Goal: Check status: Check status

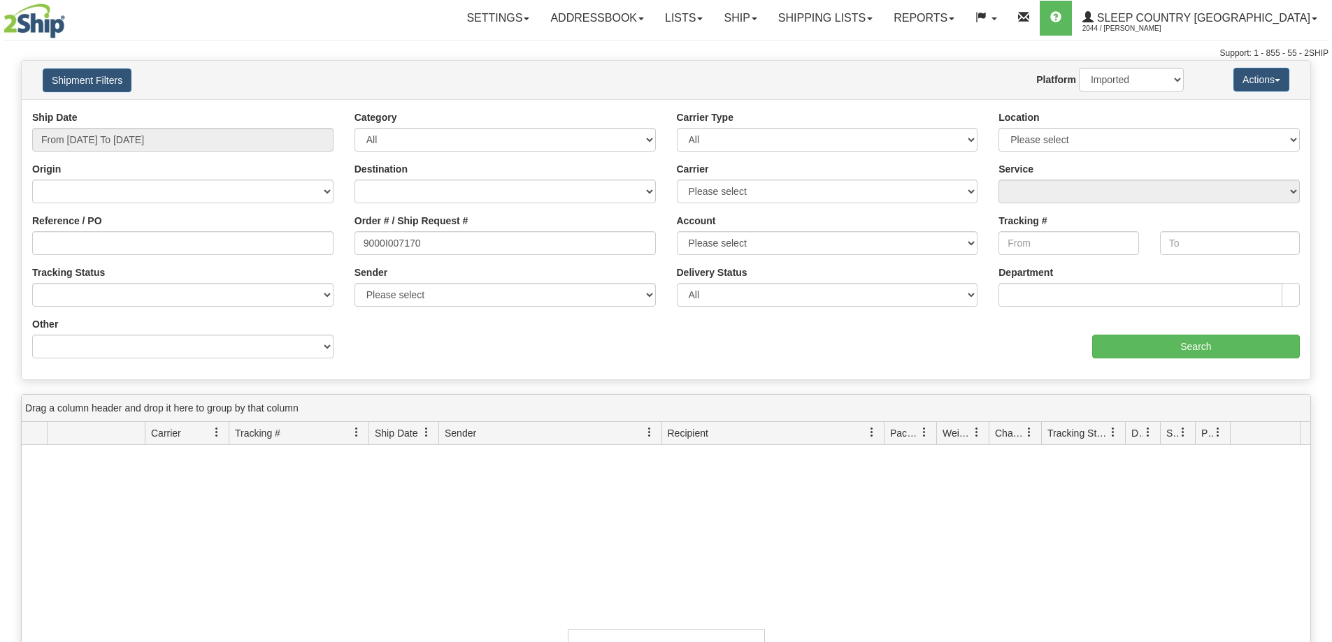
select select "1"
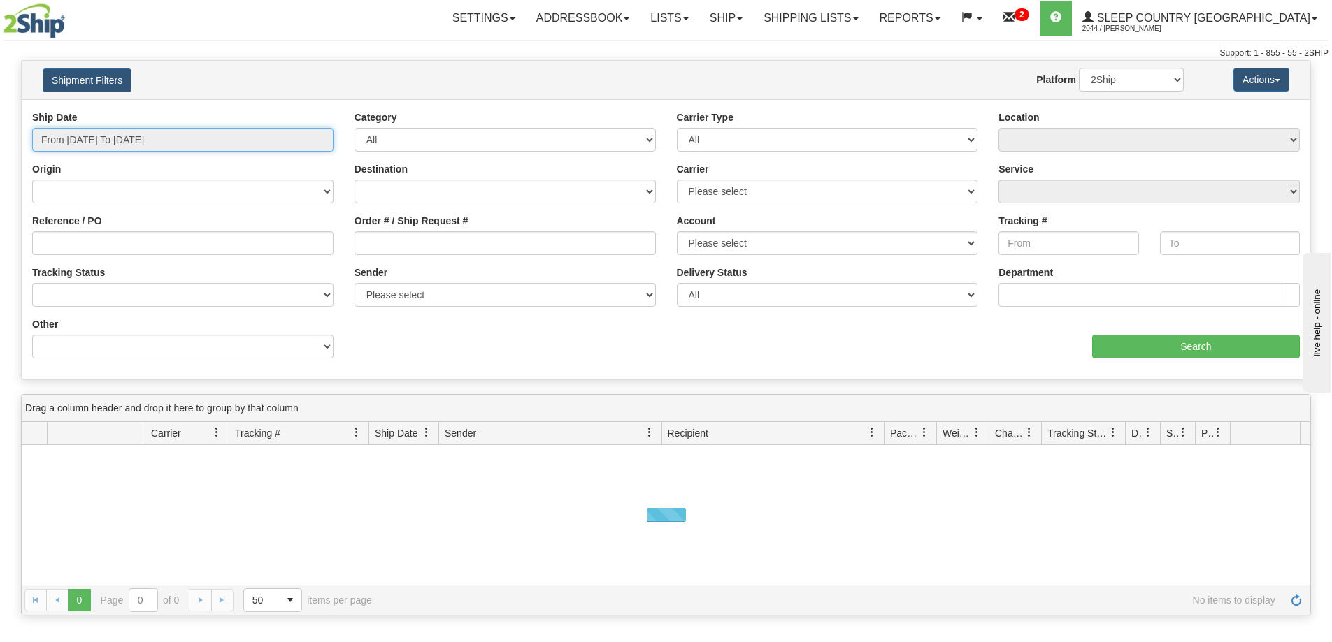
click at [75, 141] on input "From [DATE] To [DATE]" at bounding box center [182, 140] width 301 height 24
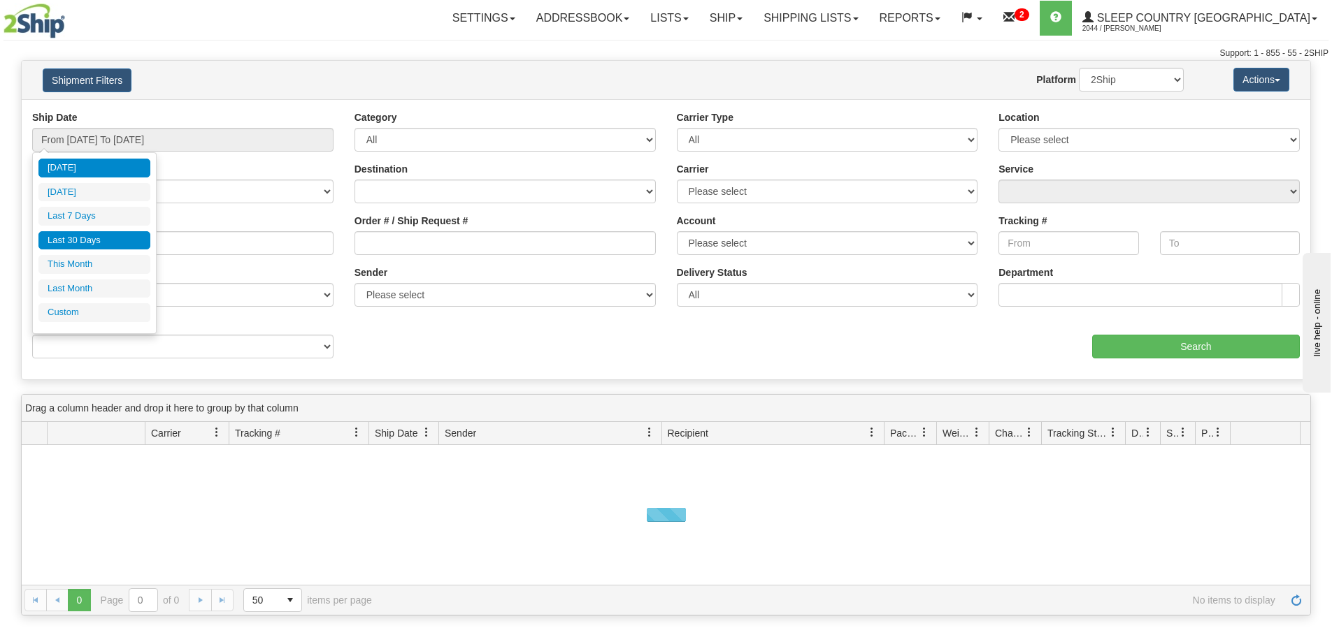
click at [84, 240] on li "Last 30 Days" at bounding box center [94, 240] width 112 height 19
type input "From [DATE] To [DATE]"
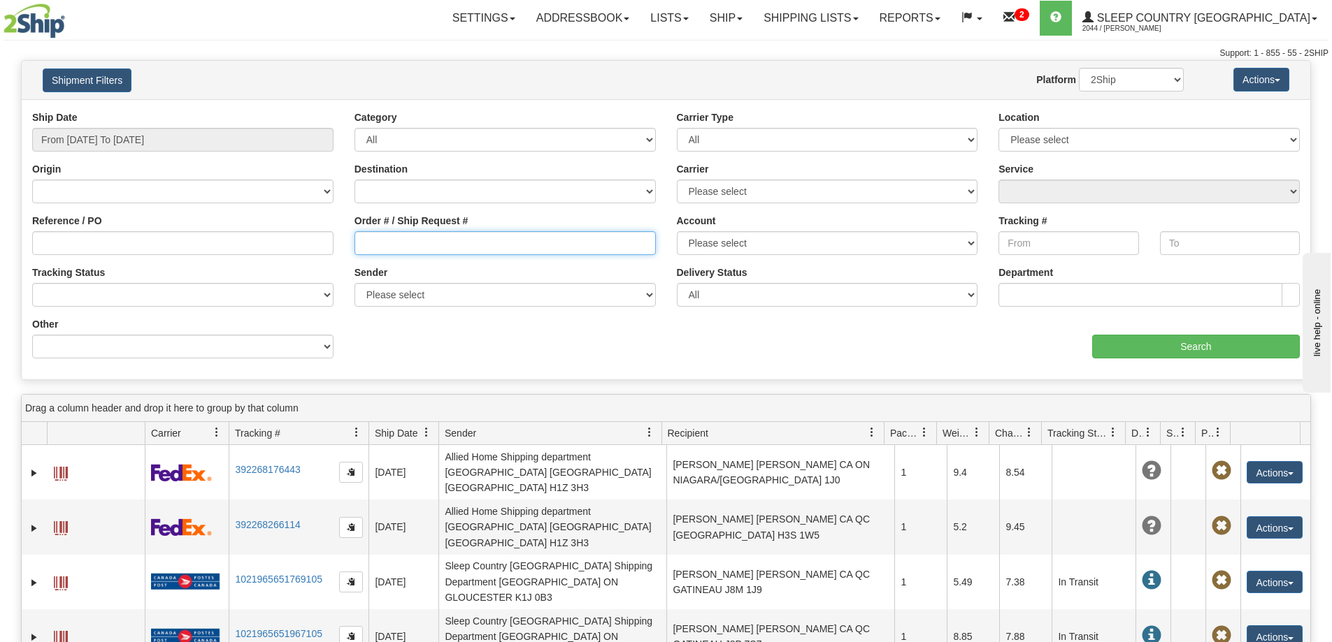
click at [392, 245] on input "Order # / Ship Request #" at bounding box center [504, 243] width 301 height 24
paste input "9000H971125*A"
type input "9000H971125*A"
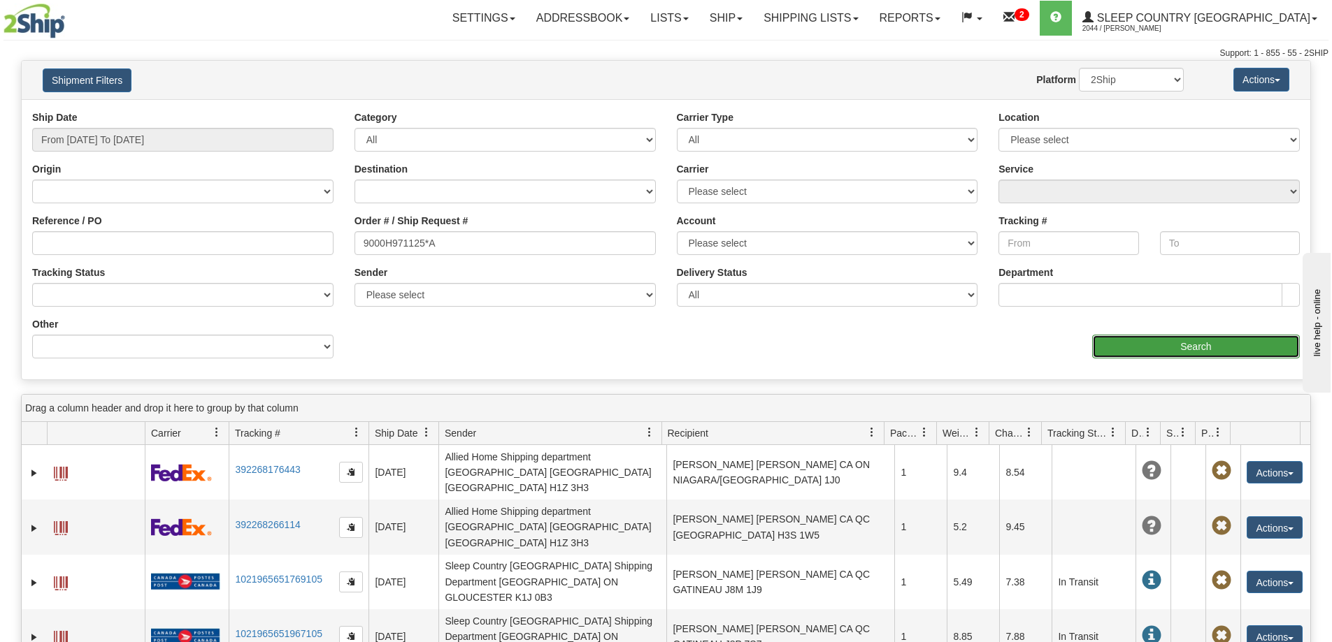
click at [1155, 342] on input "Search" at bounding box center [1196, 347] width 208 height 24
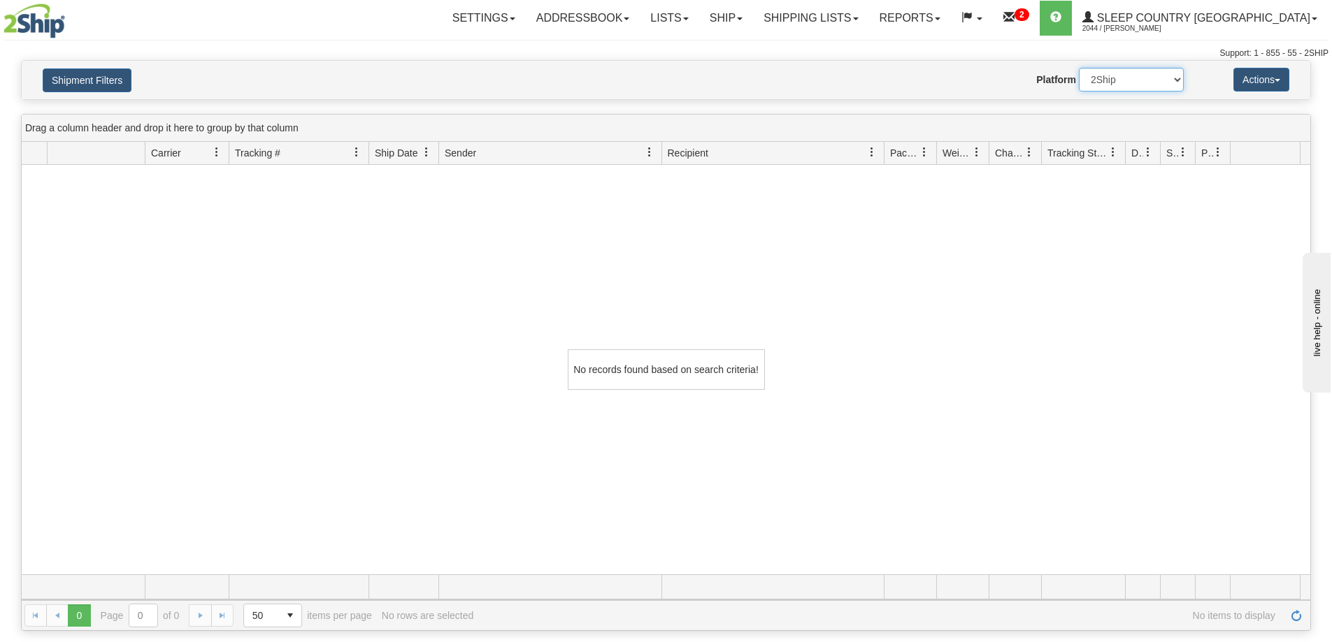
click at [1108, 78] on select "2Ship Imported" at bounding box center [1131, 80] width 105 height 24
select select "1"
click at [1079, 68] on select "2Ship Imported" at bounding box center [1131, 80] width 105 height 24
click at [112, 83] on button "Shipment Filters" at bounding box center [87, 80] width 89 height 24
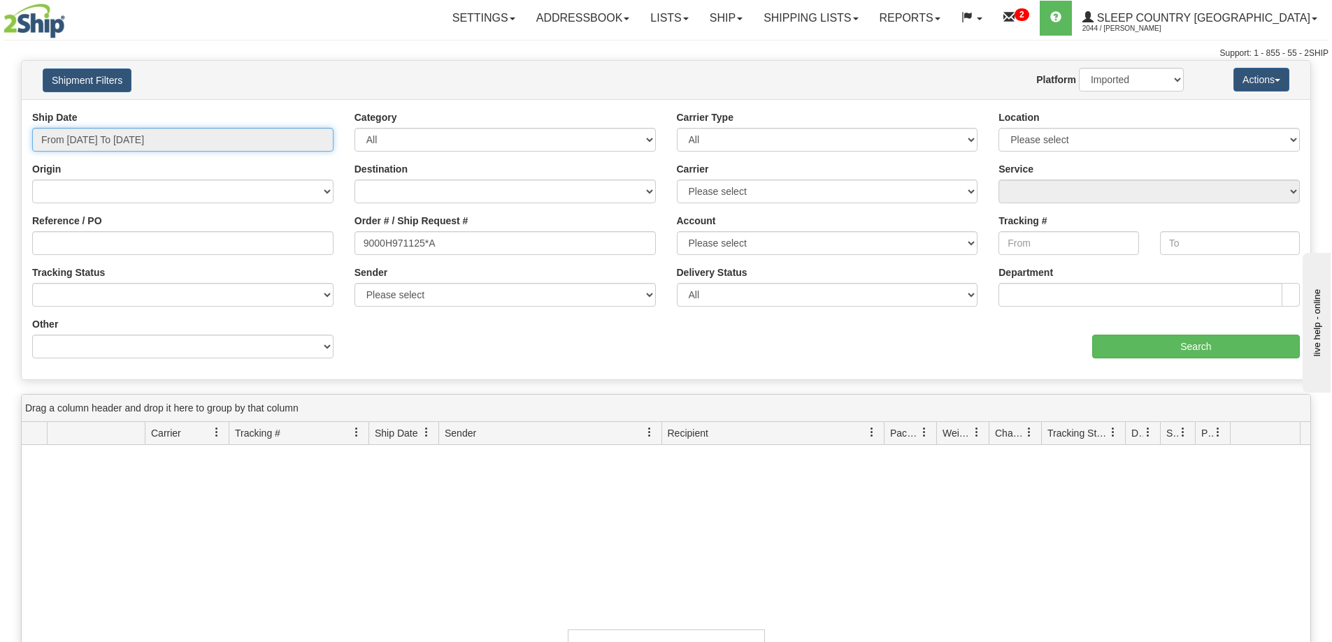
click at [102, 132] on input "From [DATE] To [DATE]" at bounding box center [182, 140] width 301 height 24
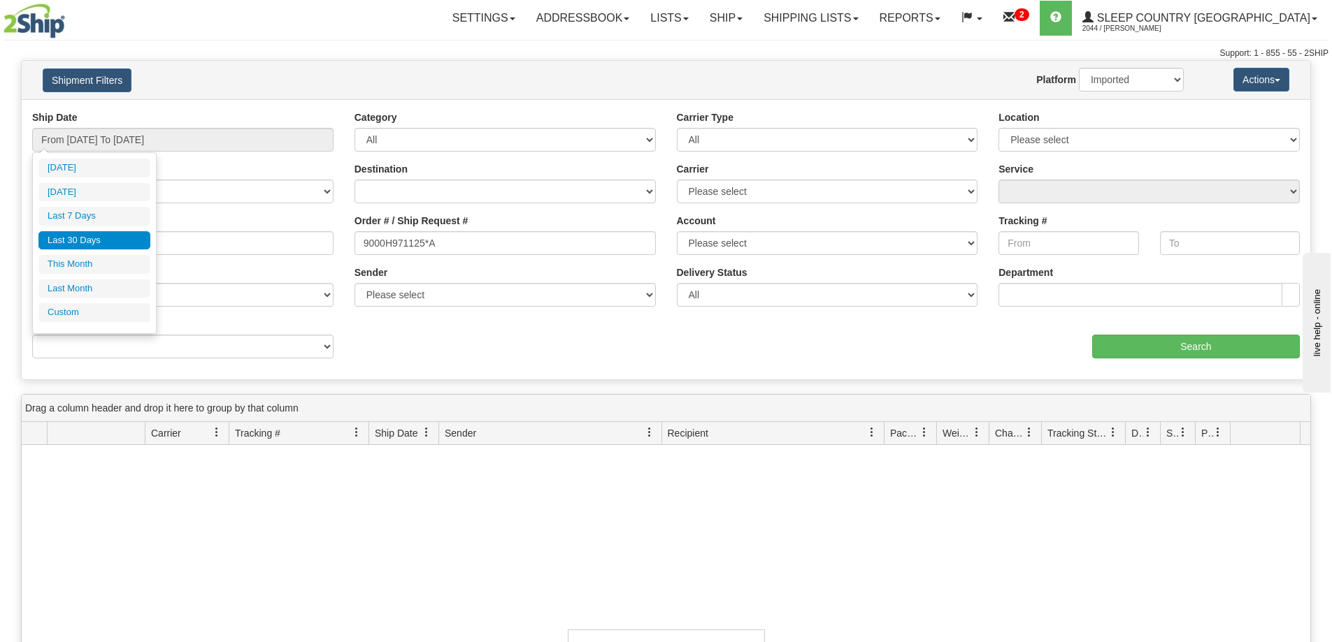
click at [79, 236] on li "Last 30 Days" at bounding box center [94, 240] width 112 height 19
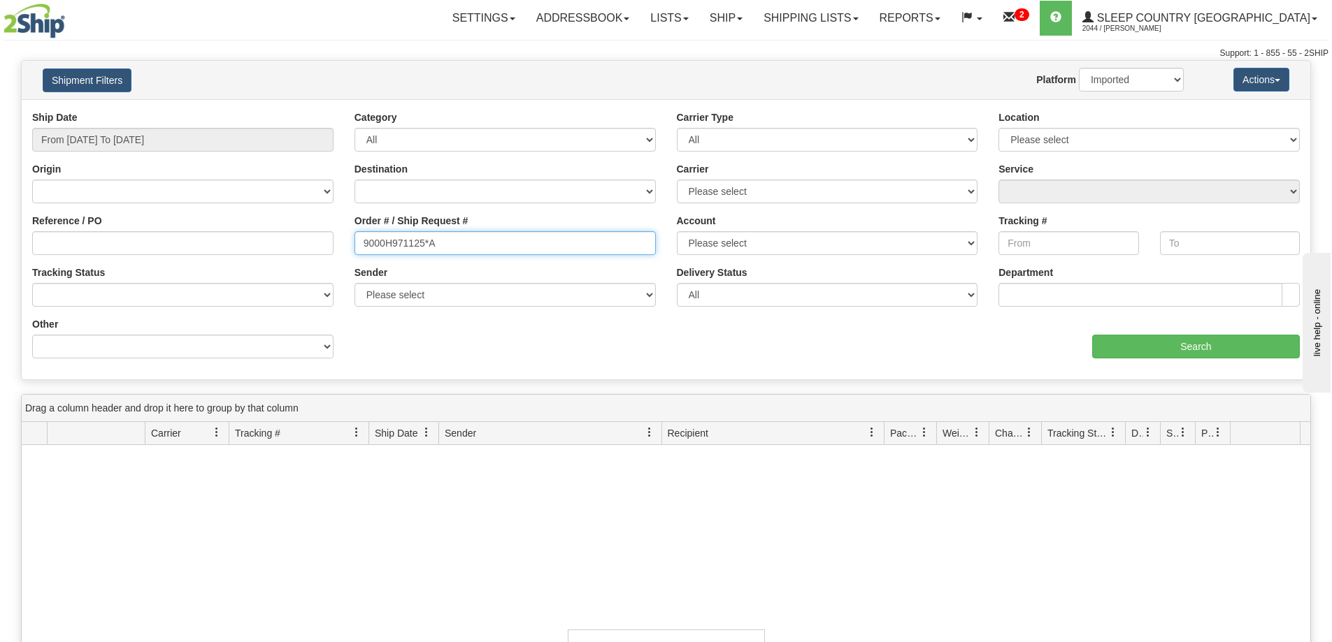
click at [478, 245] on input "9000H971125*A" at bounding box center [504, 243] width 301 height 24
type input "9000H971125"
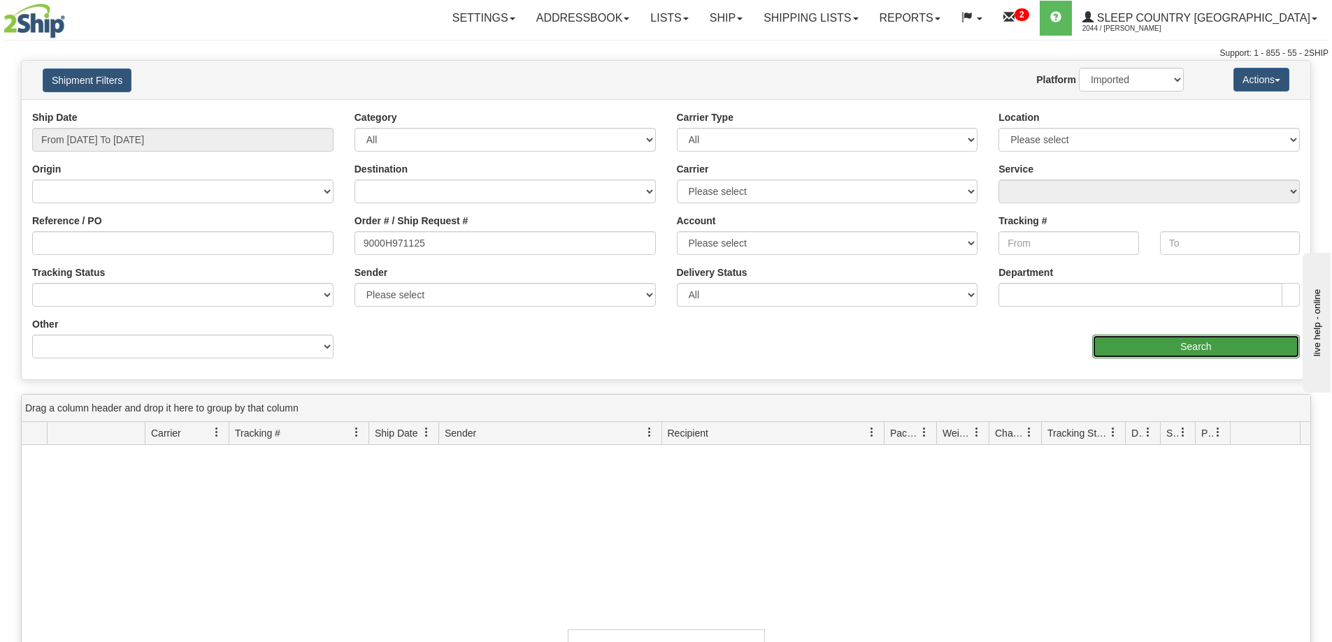
click at [1209, 352] on input "Search" at bounding box center [1196, 347] width 208 height 24
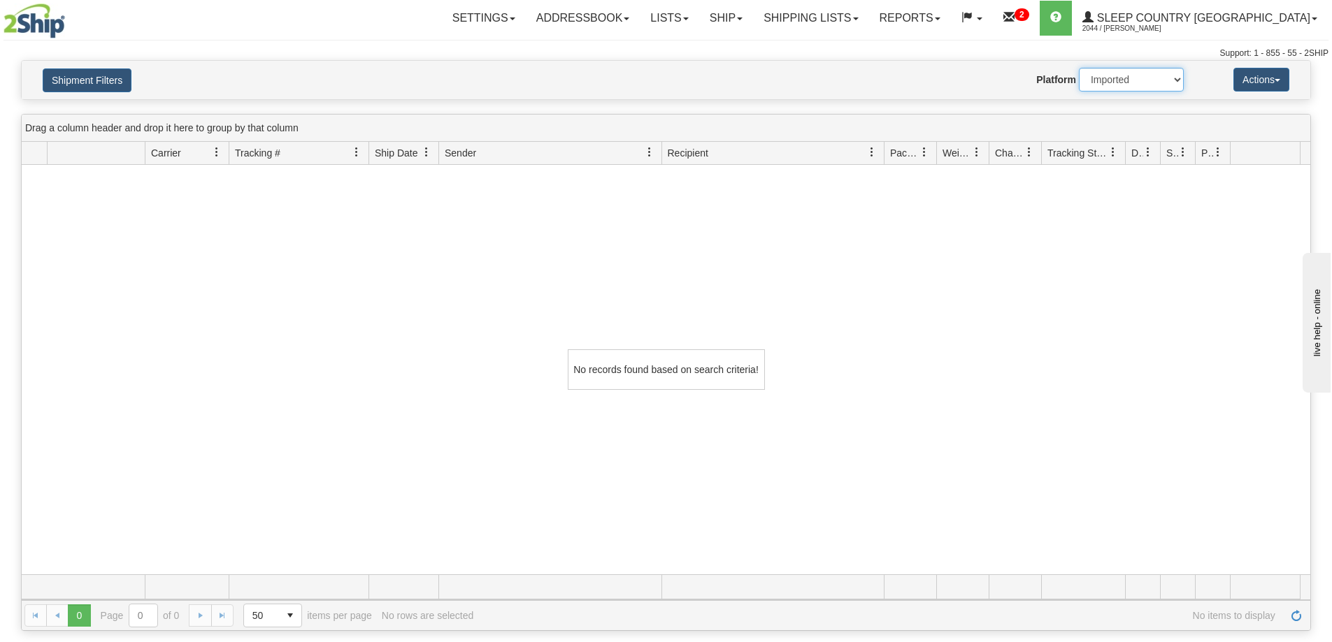
click at [1099, 81] on select "2Ship Imported" at bounding box center [1131, 80] width 105 height 24
select select "0"
click at [1079, 68] on select "2Ship Imported" at bounding box center [1131, 80] width 105 height 24
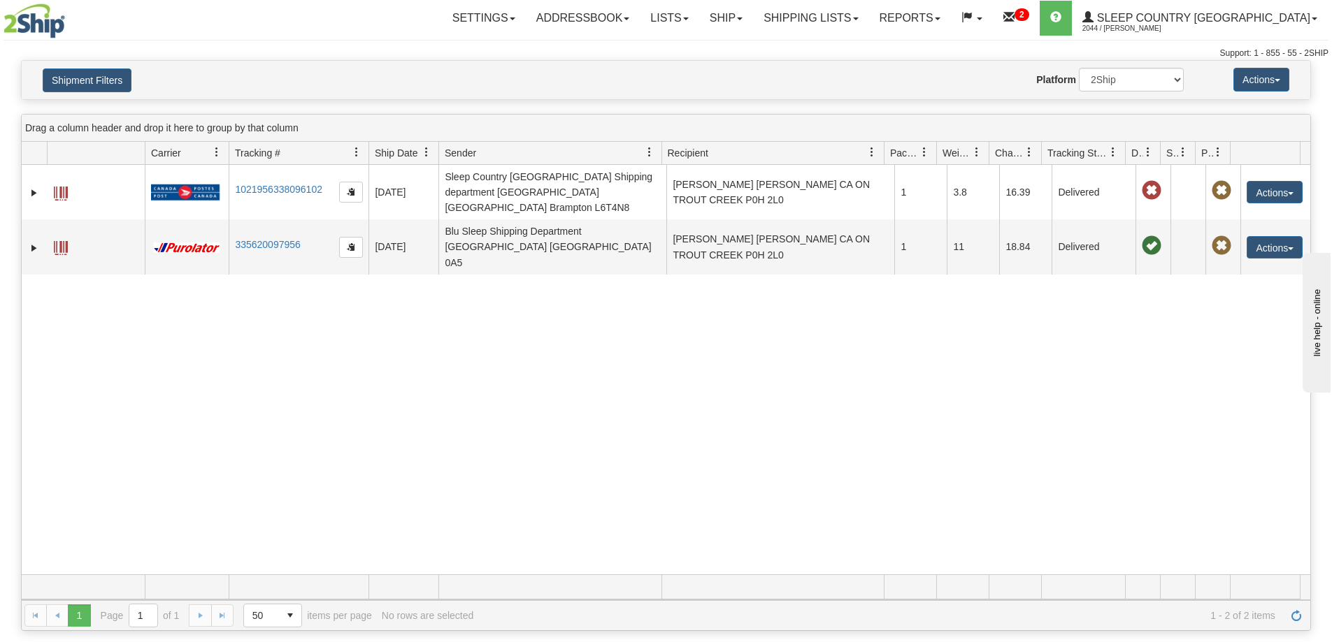
drag, startPoint x: 1214, startPoint y: 361, endPoint x: 1059, endPoint y: 316, distance: 161.5
click at [1214, 361] on div "31419031 2044 1021956338096102 [DATE] [DATE] 07:34:06 AM Sleep Country [GEOGRAP…" at bounding box center [666, 370] width 1288 height 410
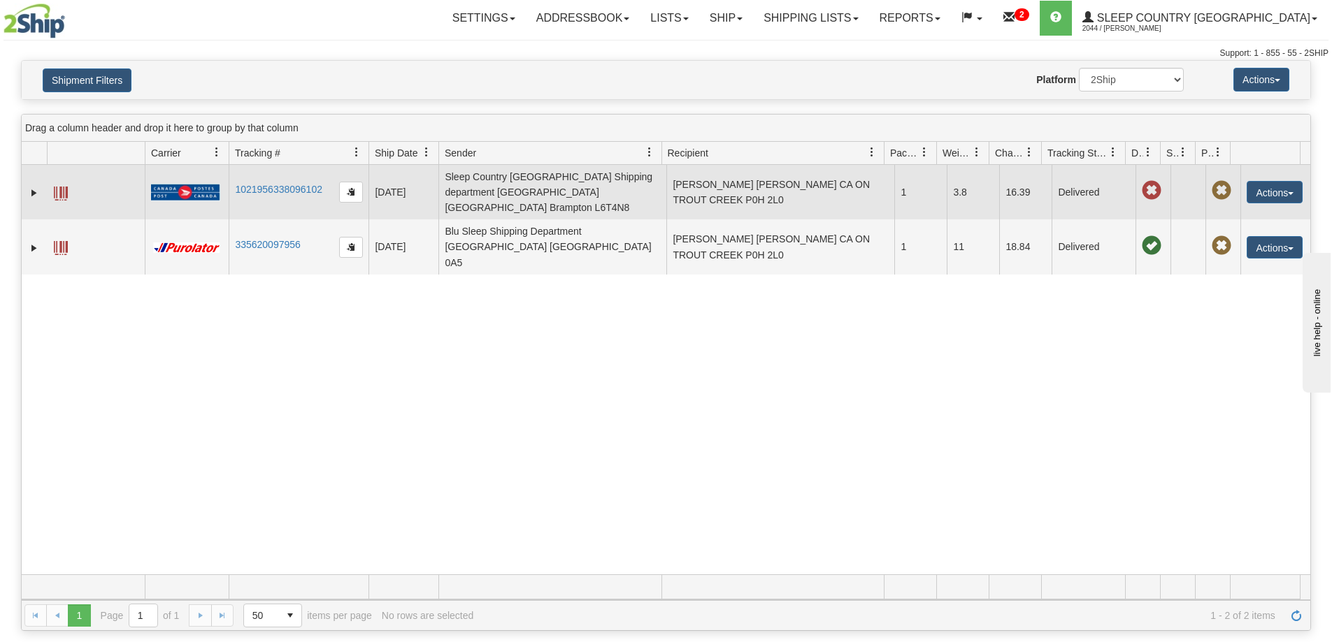
click at [55, 187] on span at bounding box center [61, 194] width 14 height 14
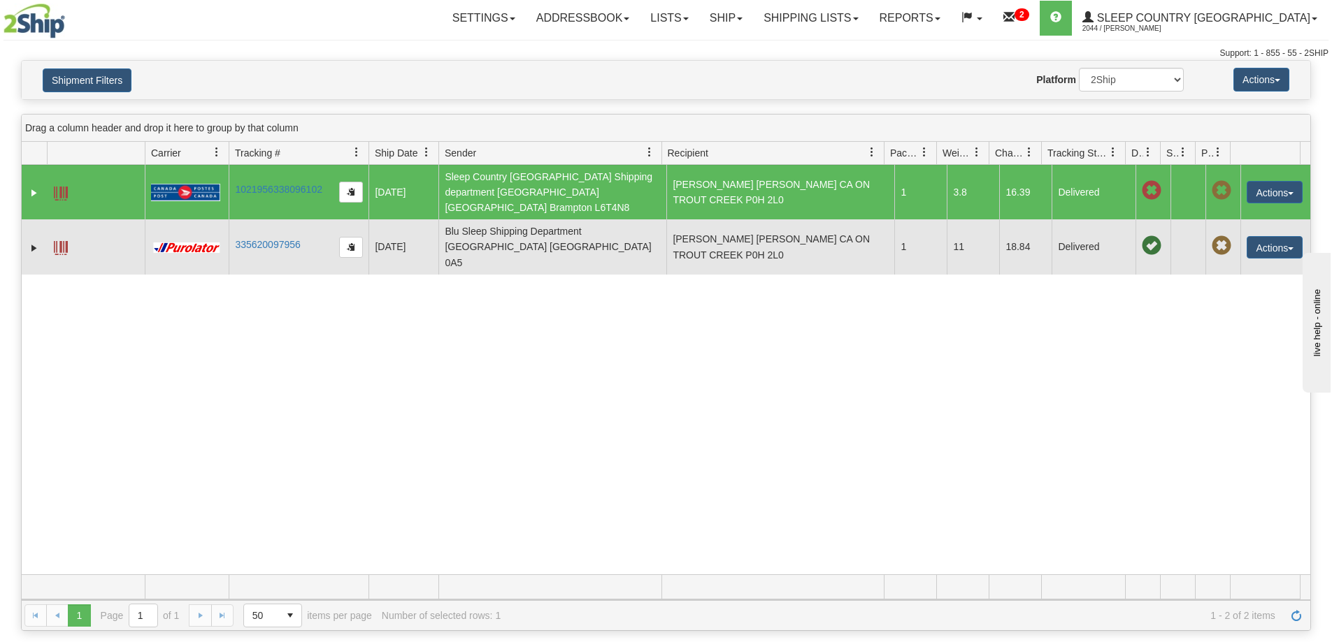
click at [63, 241] on span at bounding box center [61, 248] width 14 height 14
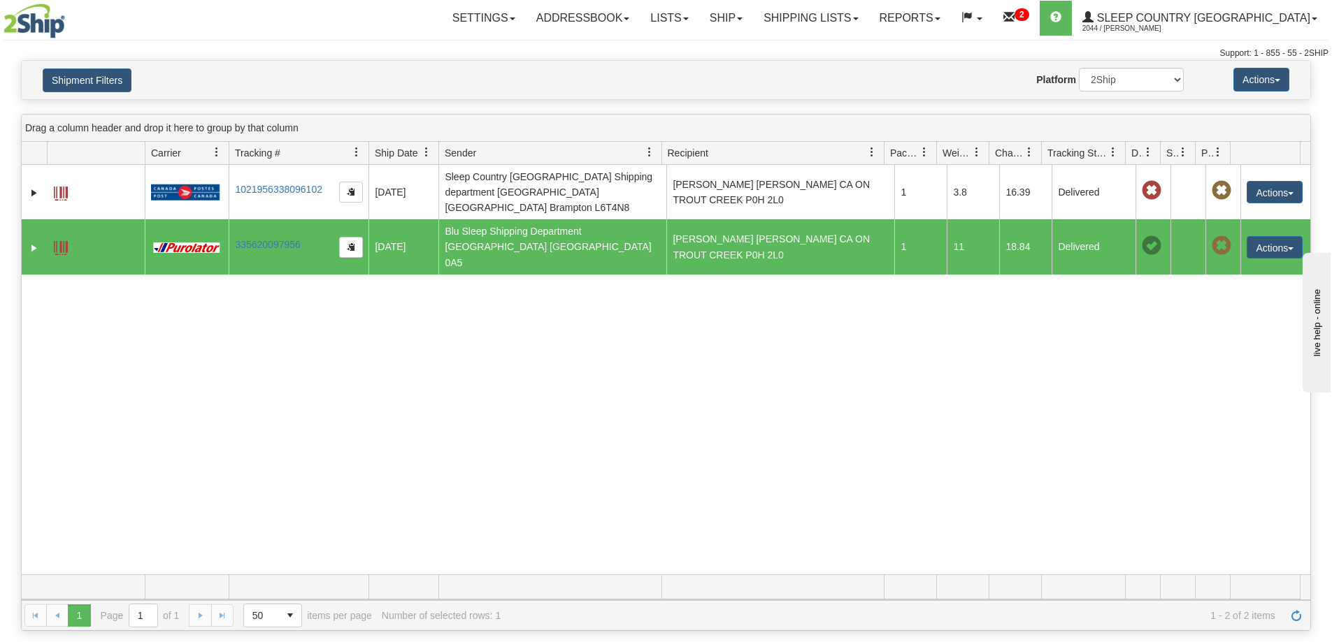
drag, startPoint x: 1197, startPoint y: 417, endPoint x: 1095, endPoint y: 388, distance: 106.9
click at [1197, 417] on div "31419031 2044 1021956338096102 [DATE] [DATE] 07:34:06 AM Sleep Country [GEOGRAP…" at bounding box center [666, 370] width 1288 height 410
